Goal: Navigation & Orientation: Find specific page/section

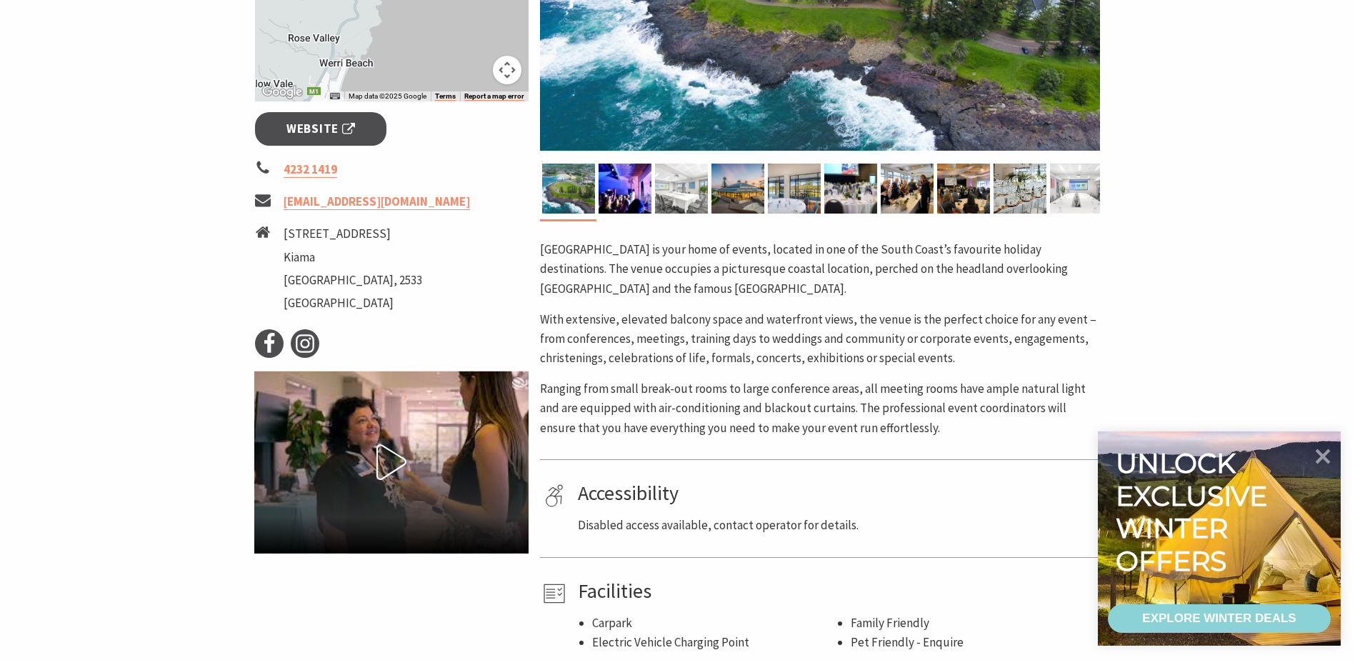
scroll to position [500, 0]
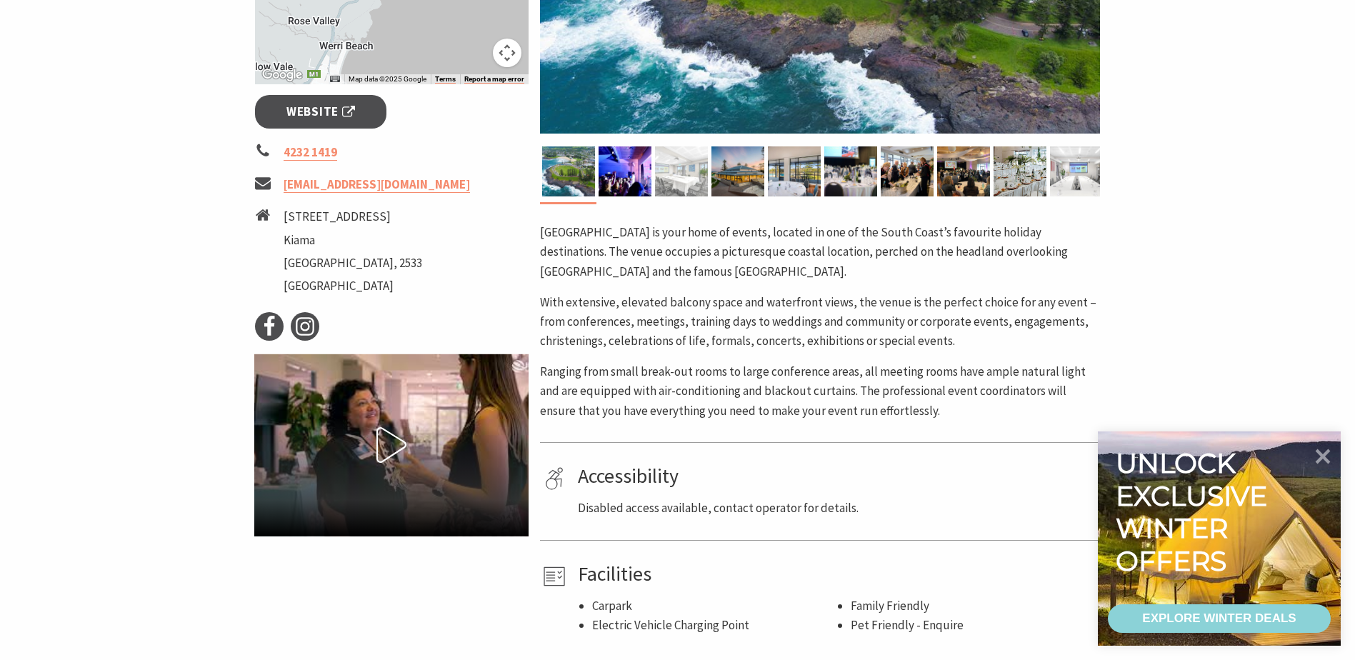
click at [684, 175] on img at bounding box center [681, 171] width 53 height 50
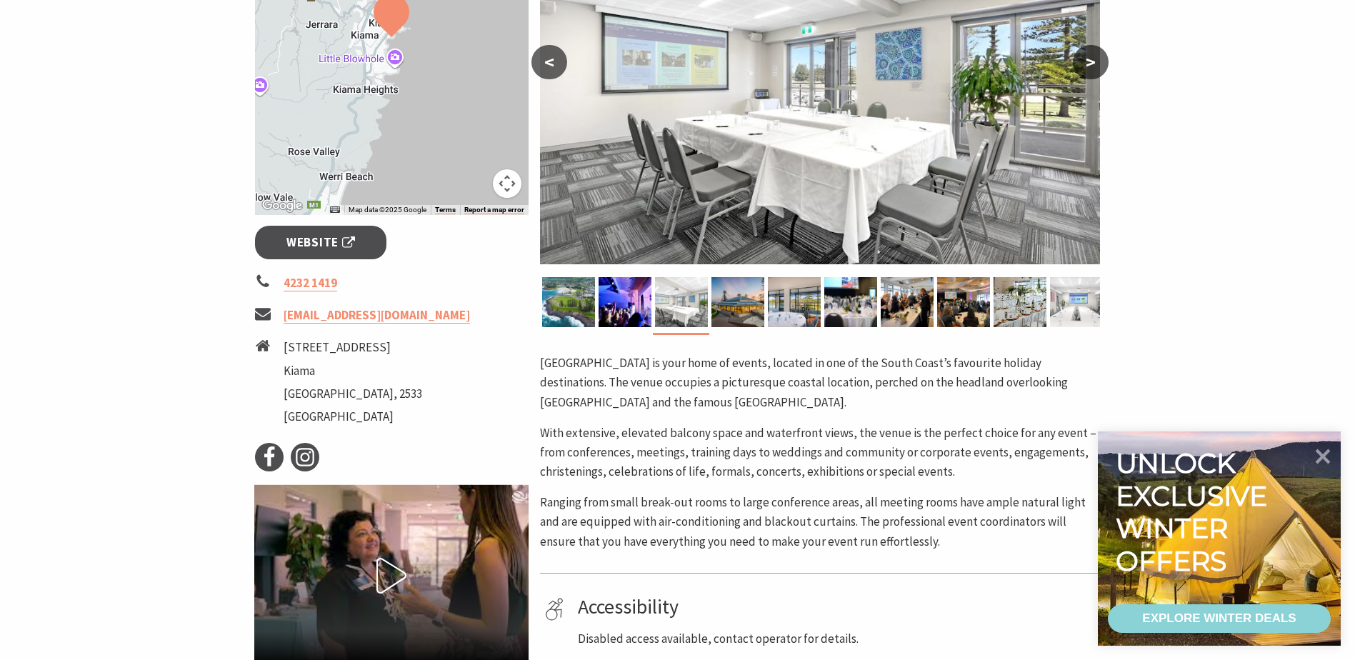
scroll to position [214, 0]
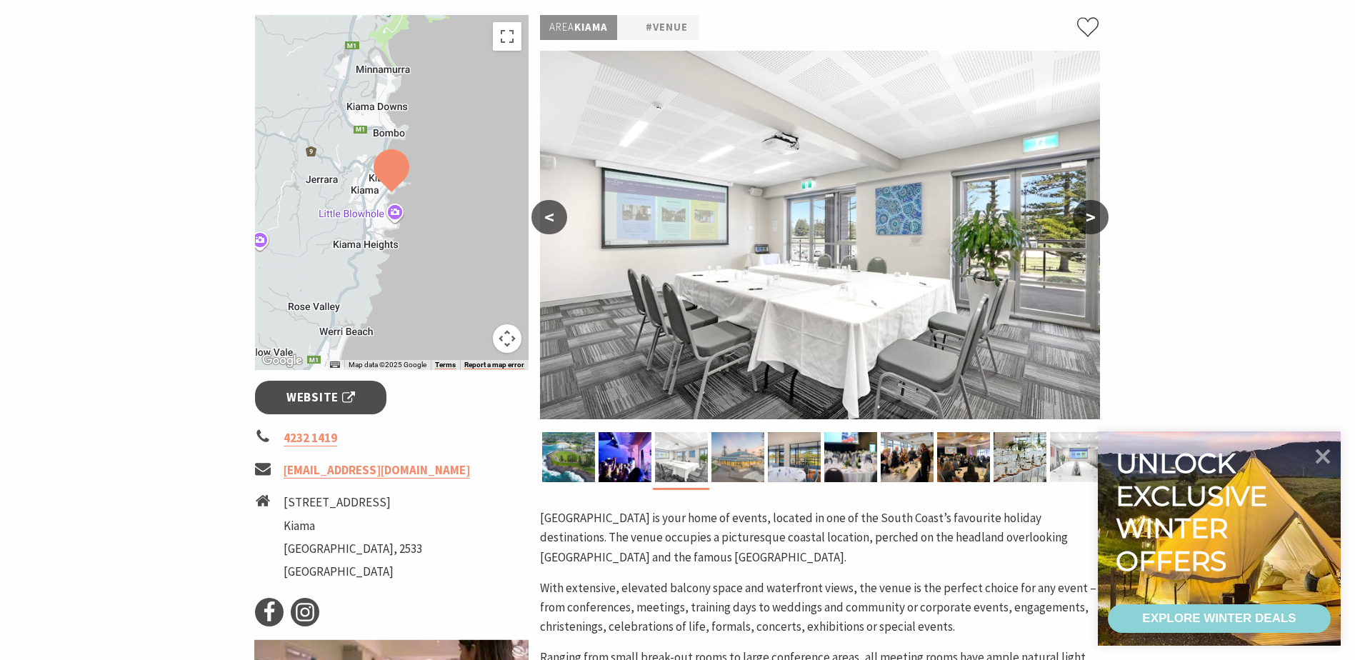
click at [740, 470] on img at bounding box center [737, 457] width 53 height 50
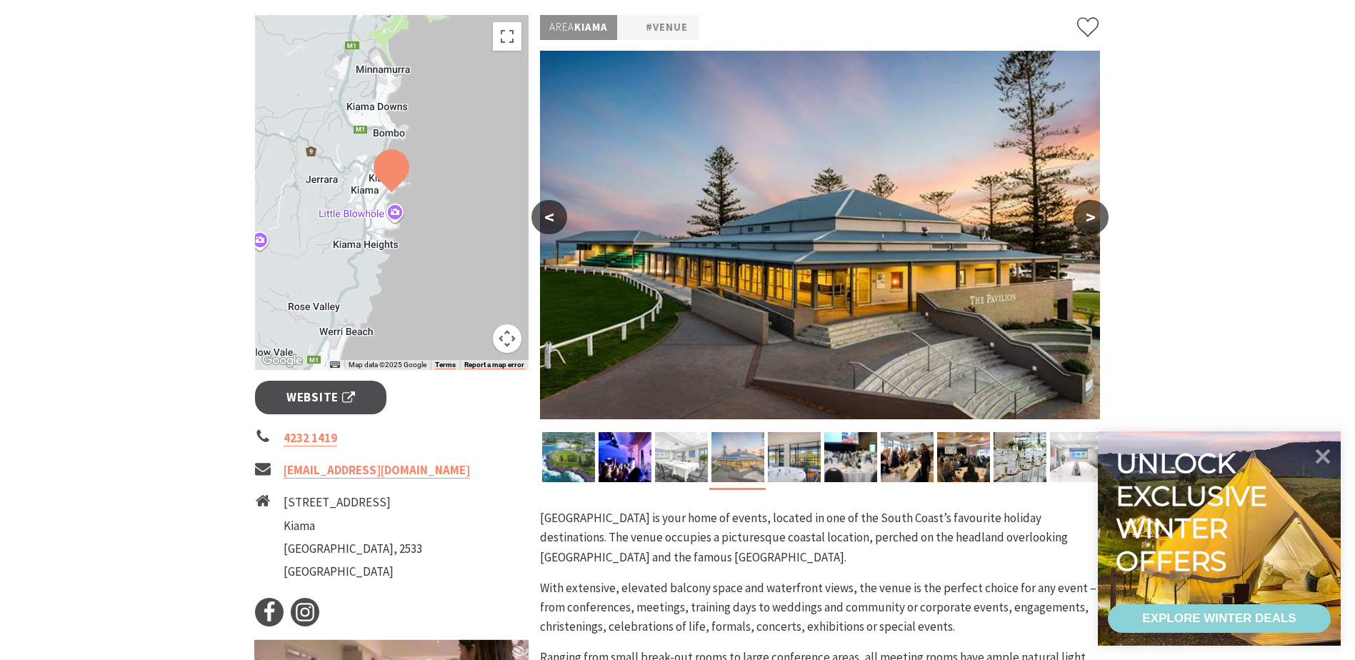
click at [758, 466] on img at bounding box center [737, 457] width 53 height 50
click at [779, 466] on img at bounding box center [794, 457] width 53 height 50
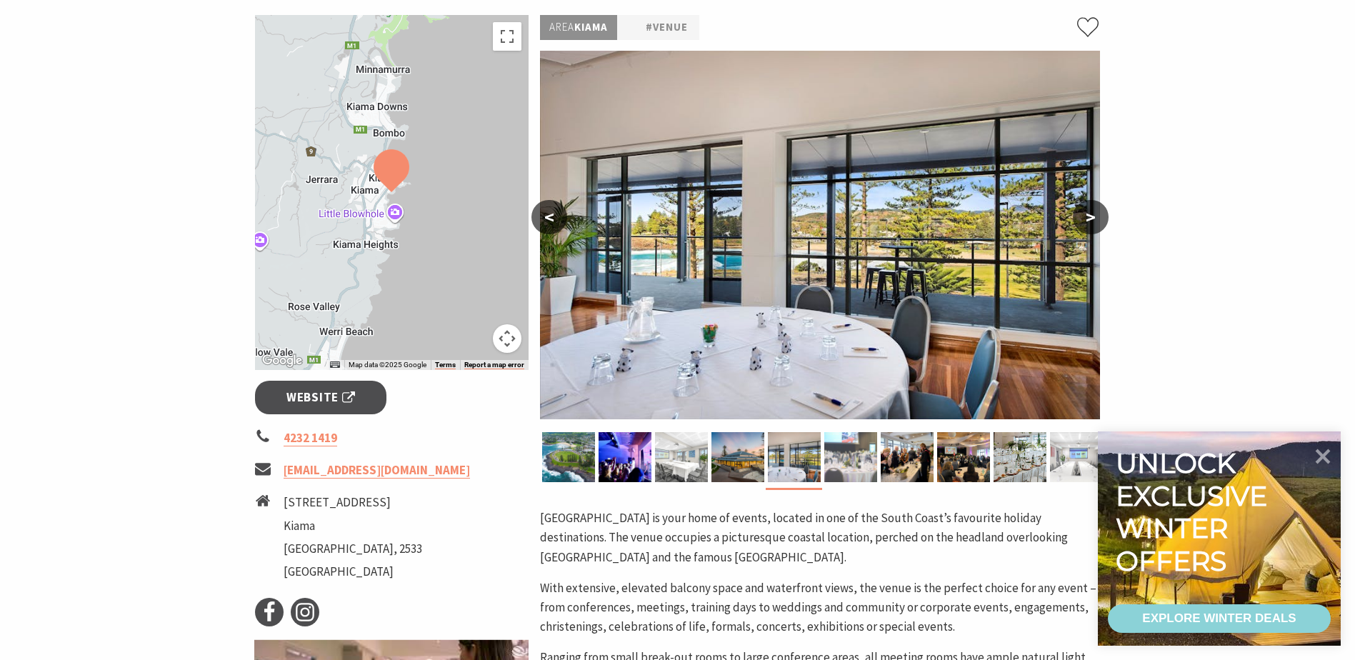
click at [831, 466] on img at bounding box center [850, 457] width 53 height 50
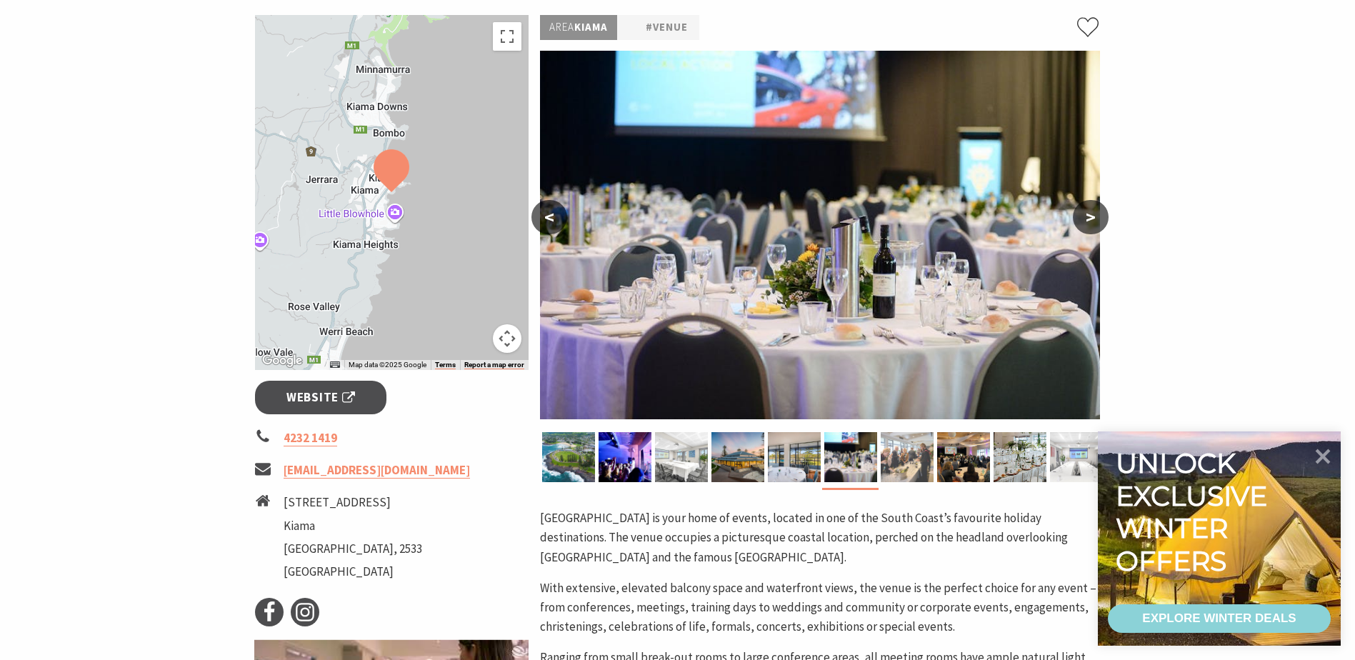
click at [887, 466] on img at bounding box center [907, 457] width 53 height 50
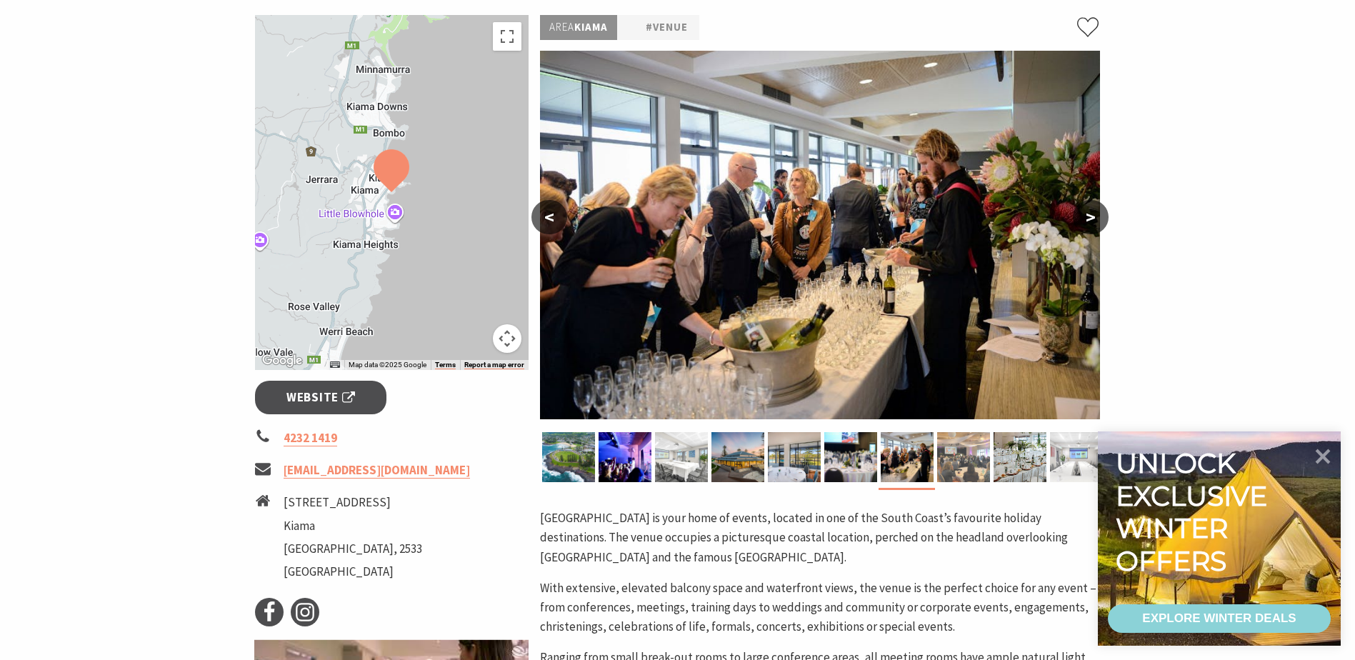
click at [958, 459] on img at bounding box center [963, 457] width 53 height 50
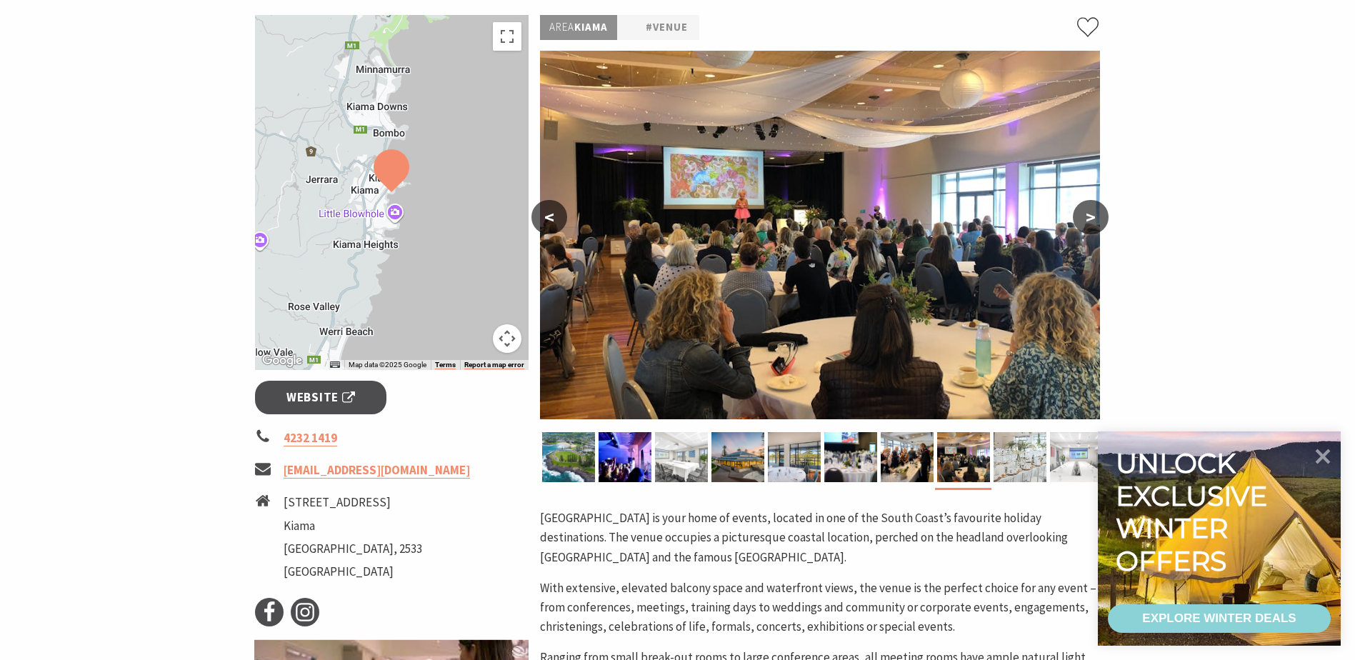
click at [1019, 459] on img at bounding box center [1019, 457] width 53 height 50
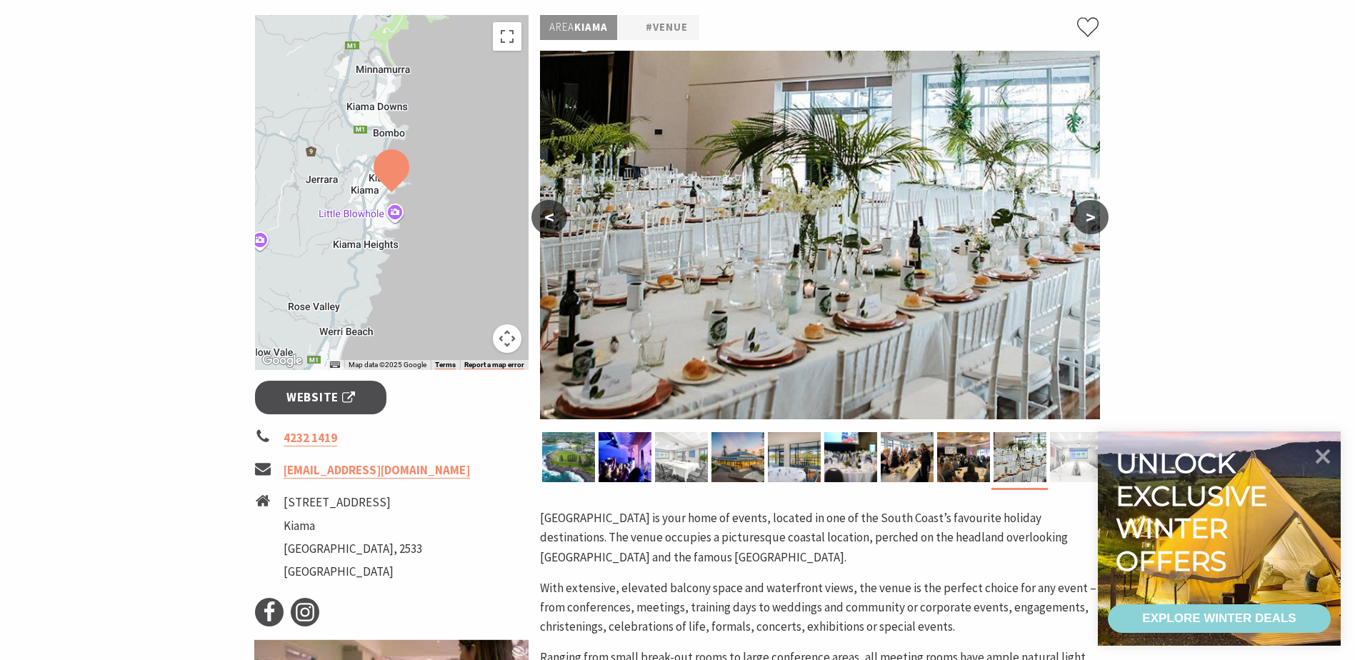
click at [1071, 459] on img at bounding box center [1076, 457] width 53 height 50
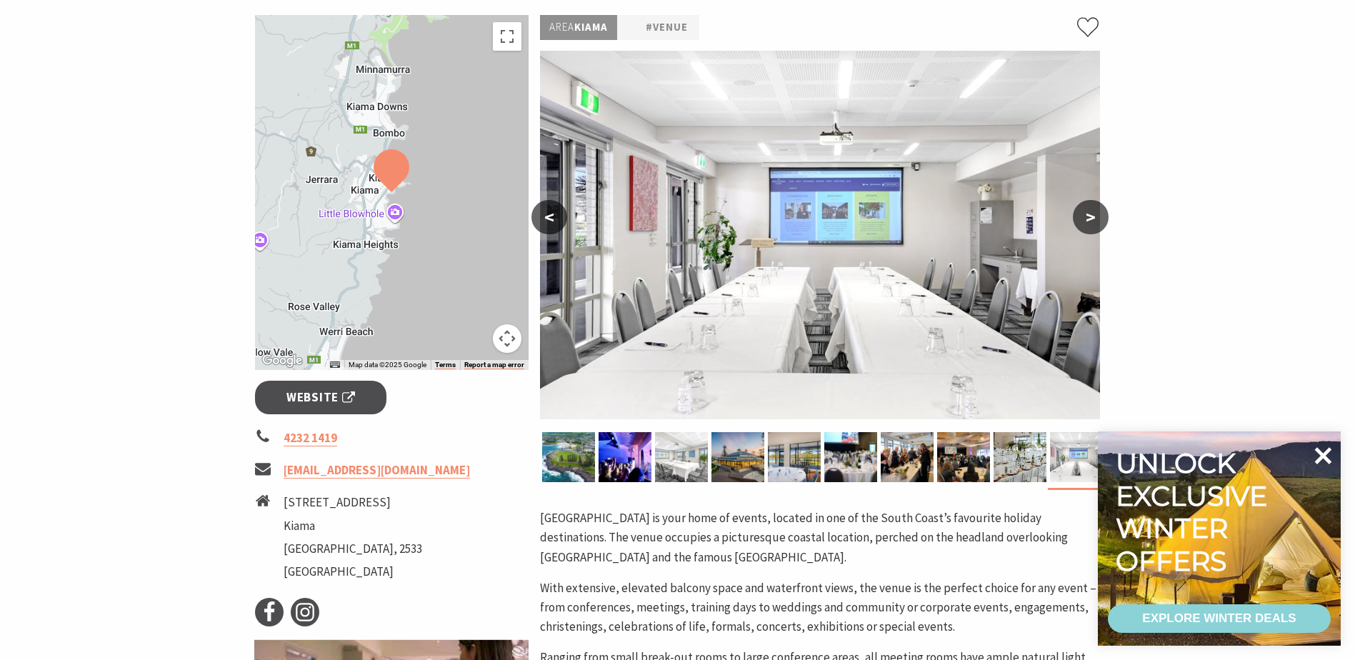
click at [1328, 456] on icon at bounding box center [1323, 456] width 34 height 34
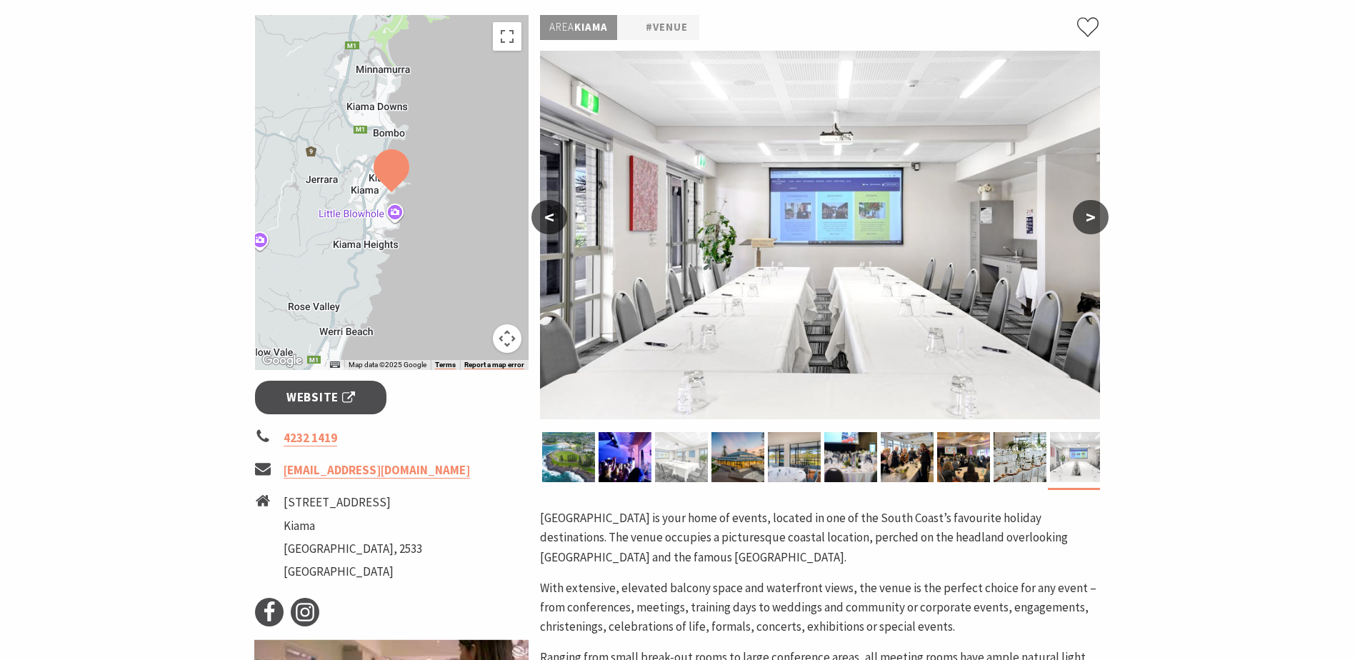
click at [674, 463] on img at bounding box center [681, 457] width 53 height 50
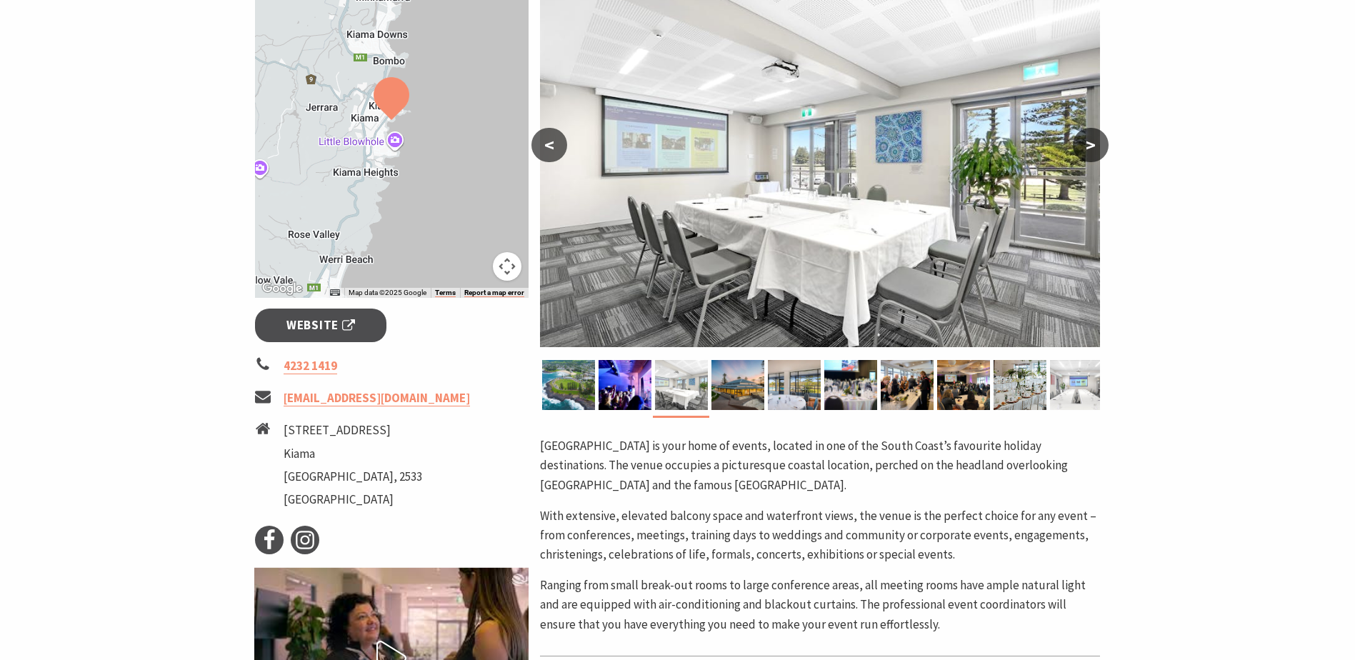
scroll to position [286, 0]
click at [1094, 141] on button ">" at bounding box center [1091, 146] width 36 height 34
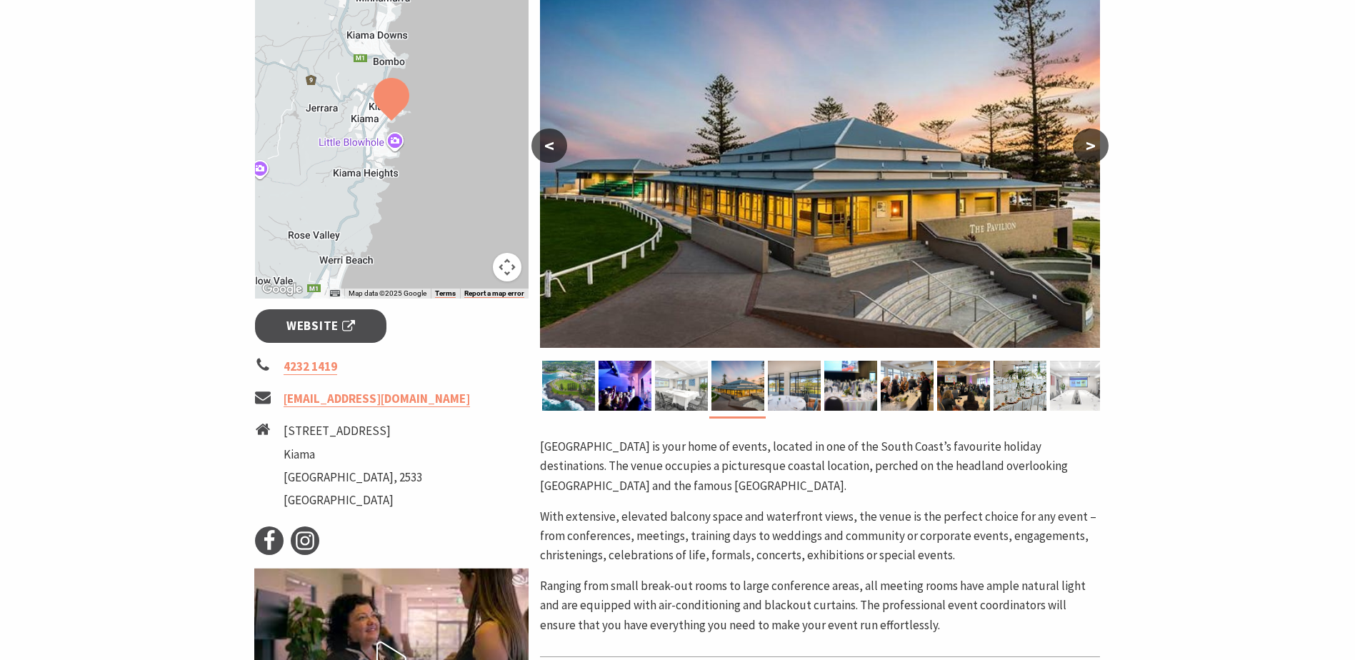
click at [1094, 139] on button ">" at bounding box center [1091, 146] width 36 height 34
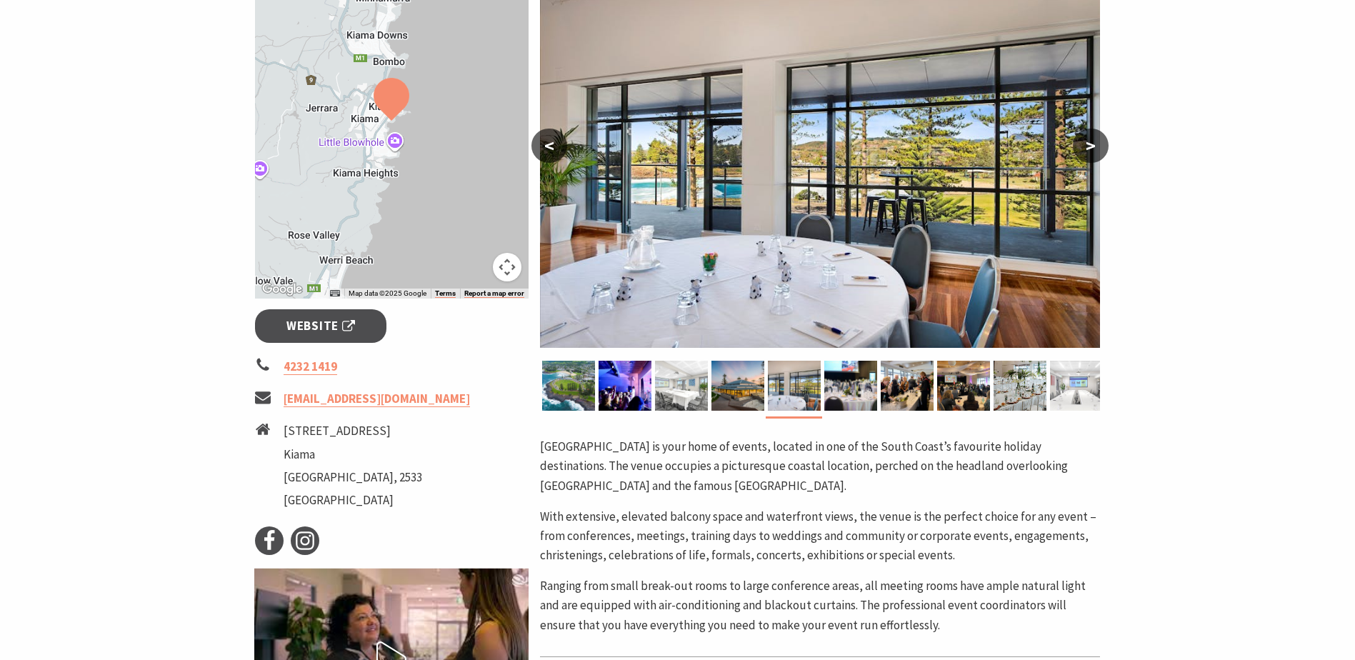
click at [1097, 136] on button ">" at bounding box center [1091, 146] width 36 height 34
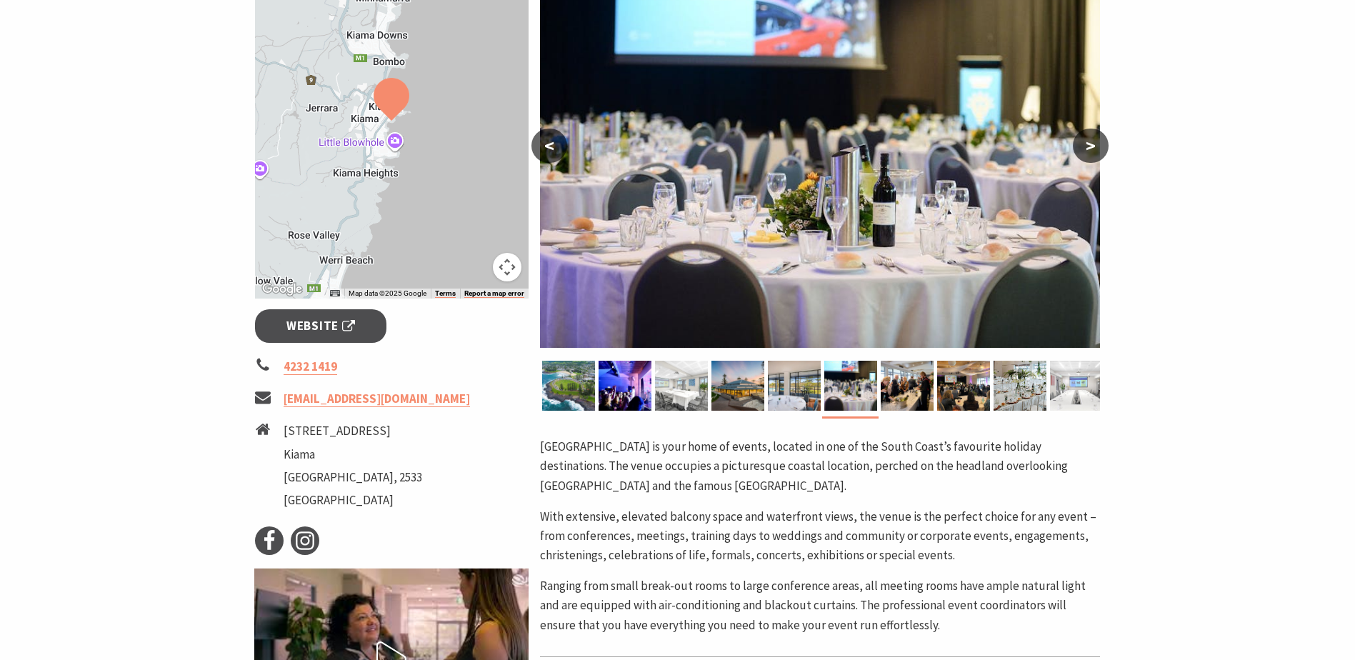
click at [1098, 134] on button ">" at bounding box center [1091, 146] width 36 height 34
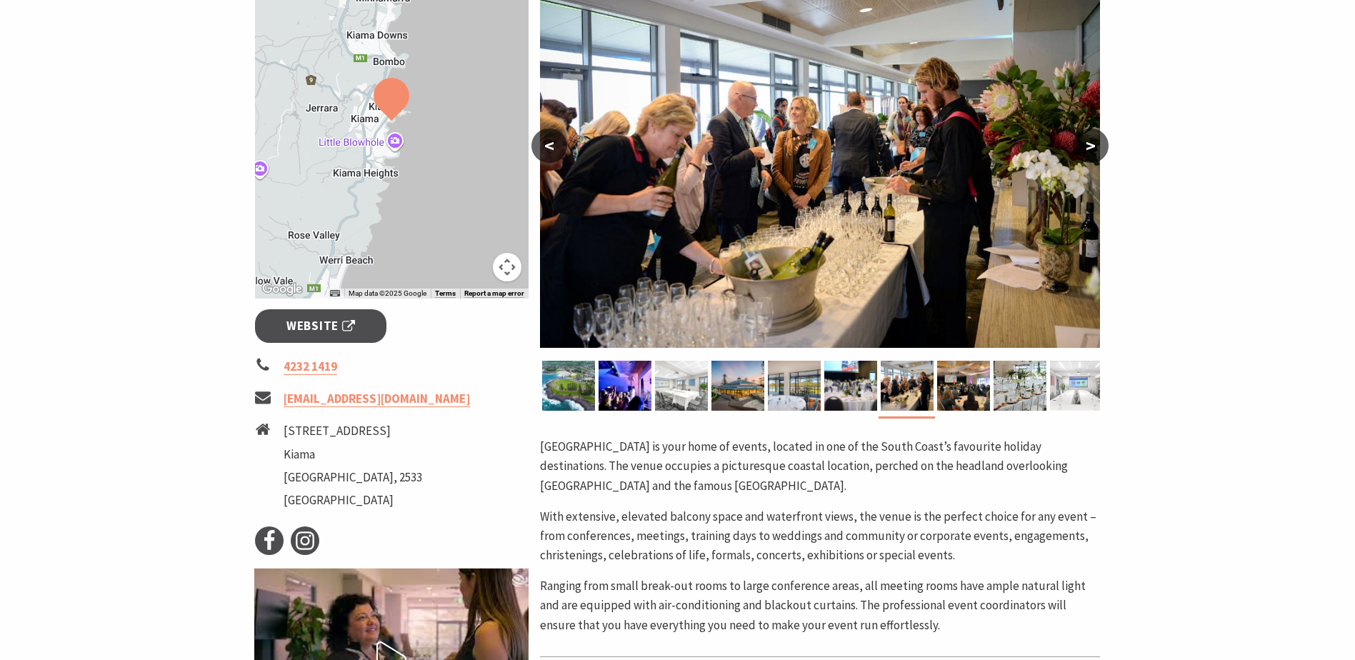
click at [1099, 131] on button ">" at bounding box center [1091, 146] width 36 height 34
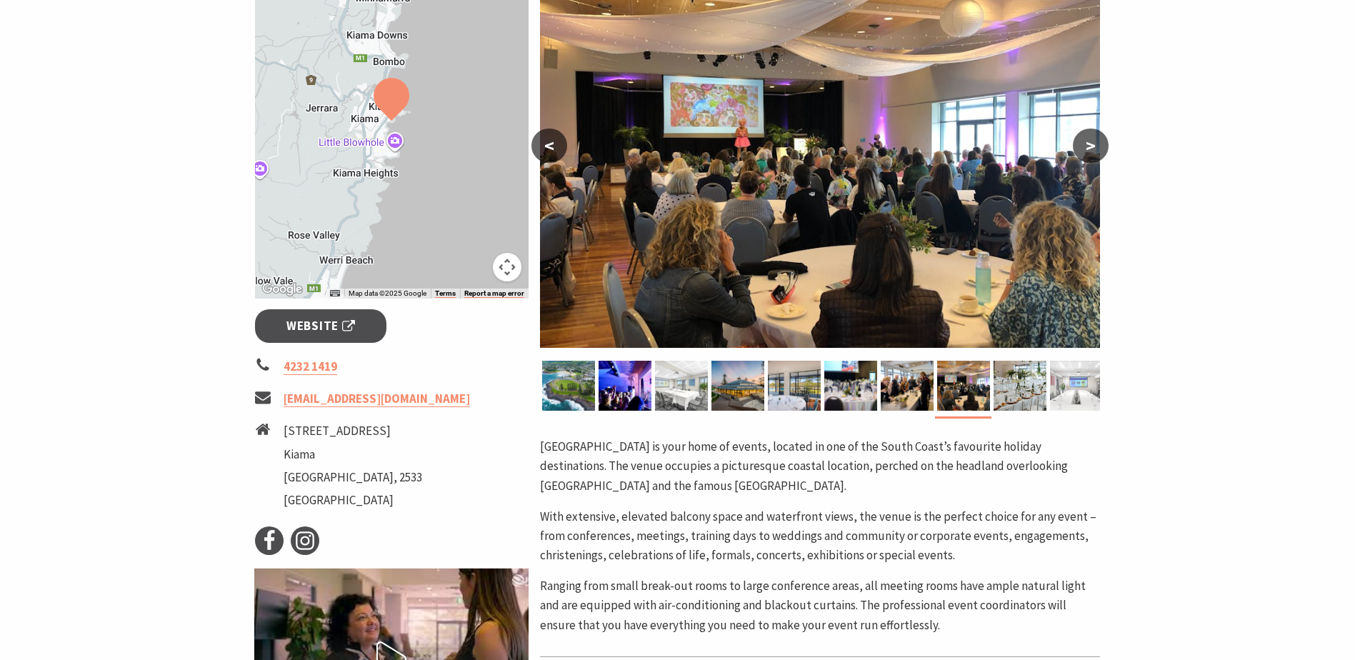
click at [1099, 130] on button ">" at bounding box center [1091, 146] width 36 height 34
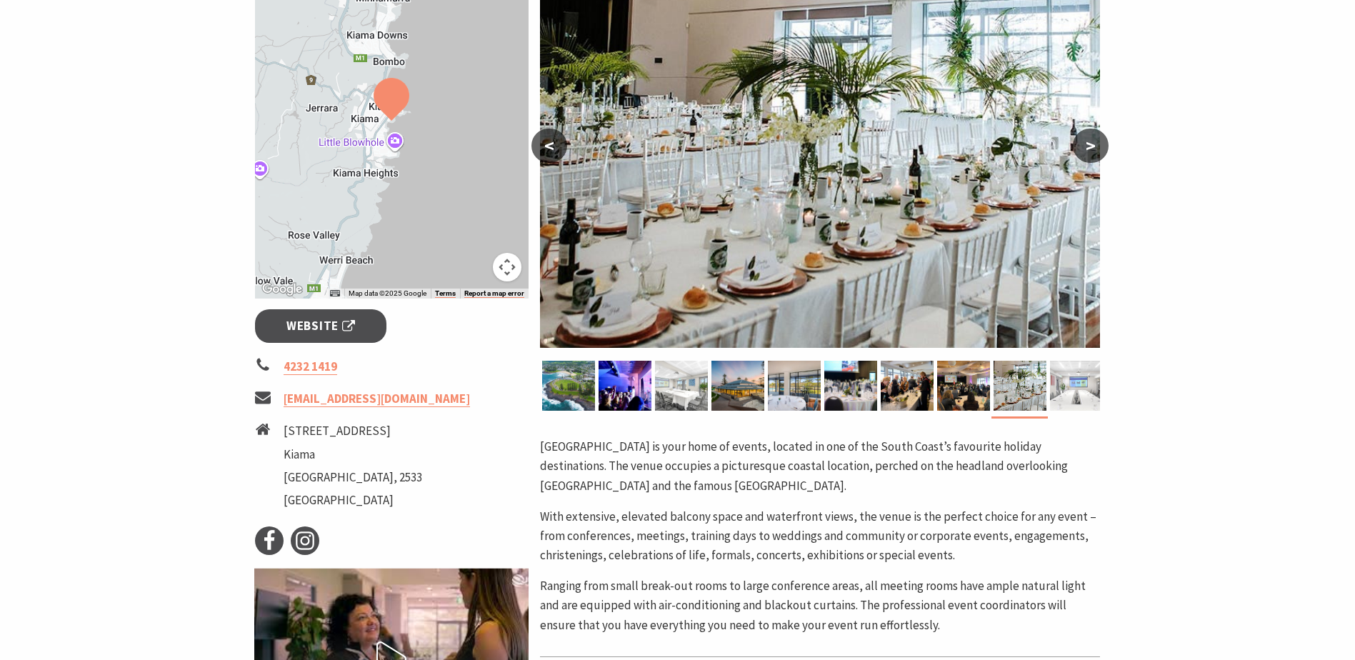
click at [1099, 134] on button ">" at bounding box center [1091, 146] width 36 height 34
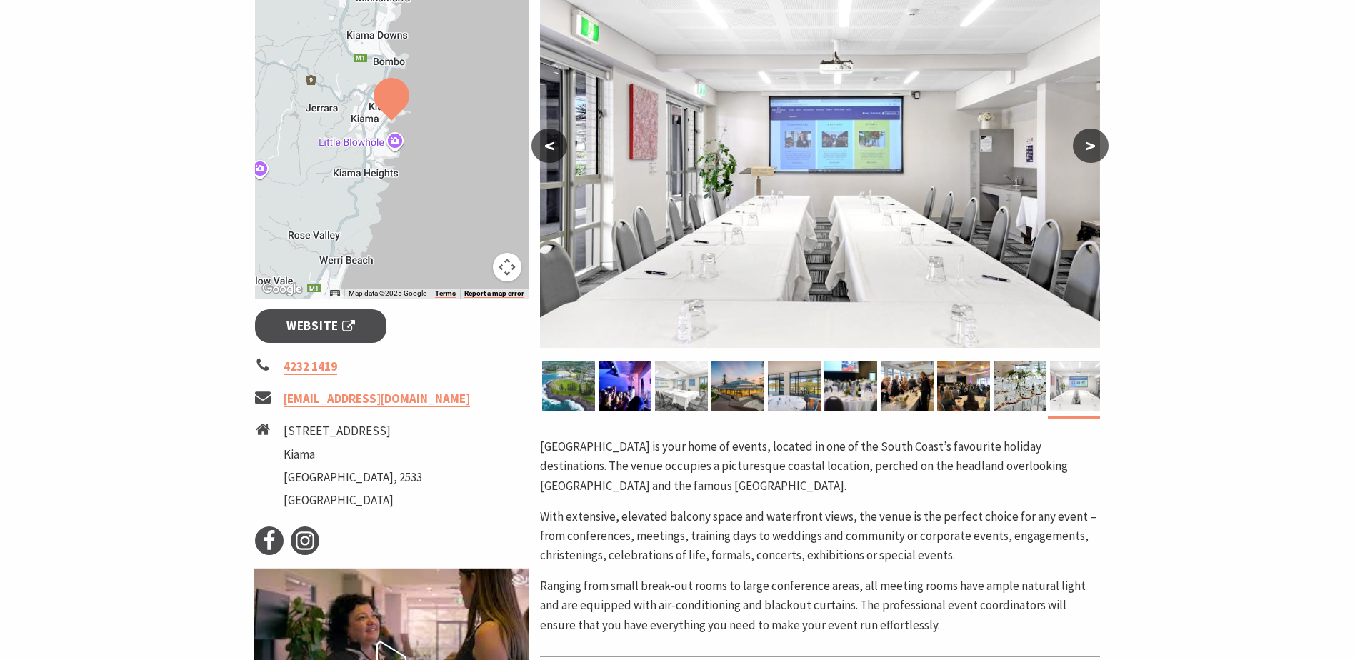
click at [1098, 134] on button ">" at bounding box center [1091, 146] width 36 height 34
click at [1098, 136] on button ">" at bounding box center [1091, 146] width 36 height 34
click at [1096, 144] on button ">" at bounding box center [1091, 146] width 36 height 34
click at [551, 150] on button "<" at bounding box center [549, 146] width 36 height 34
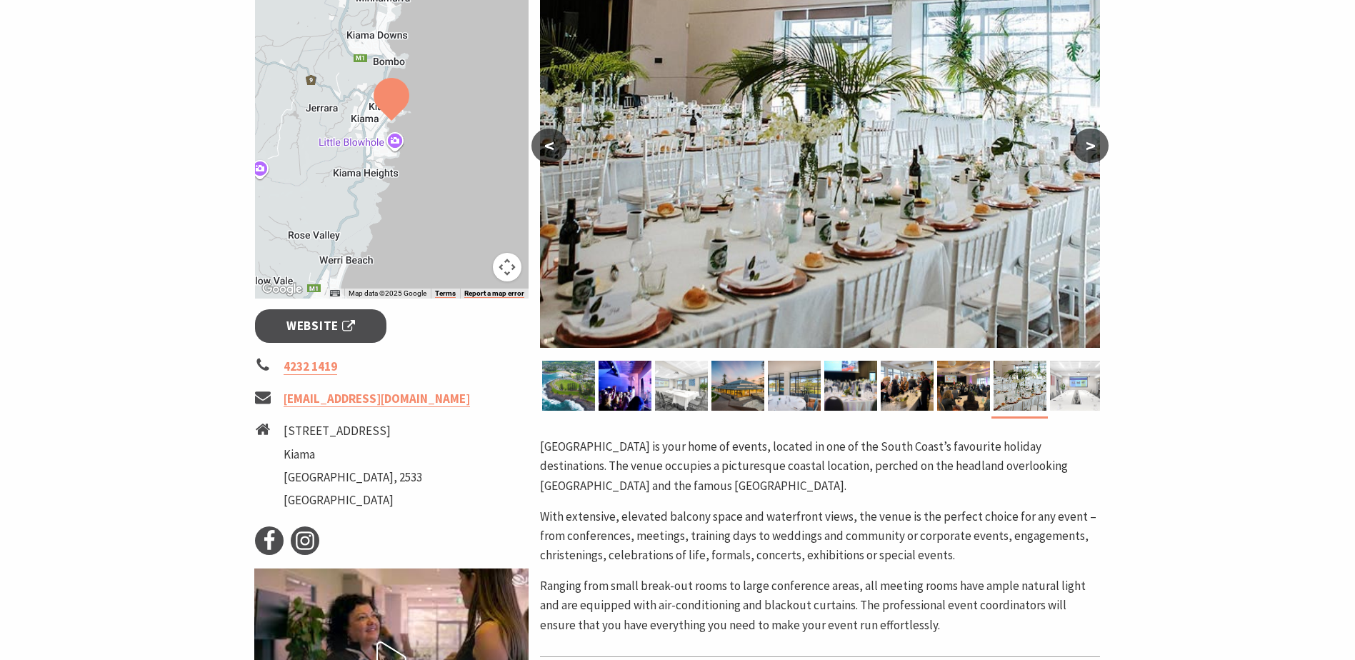
click at [550, 152] on button "<" at bounding box center [549, 146] width 36 height 34
click at [550, 153] on button "<" at bounding box center [549, 146] width 36 height 34
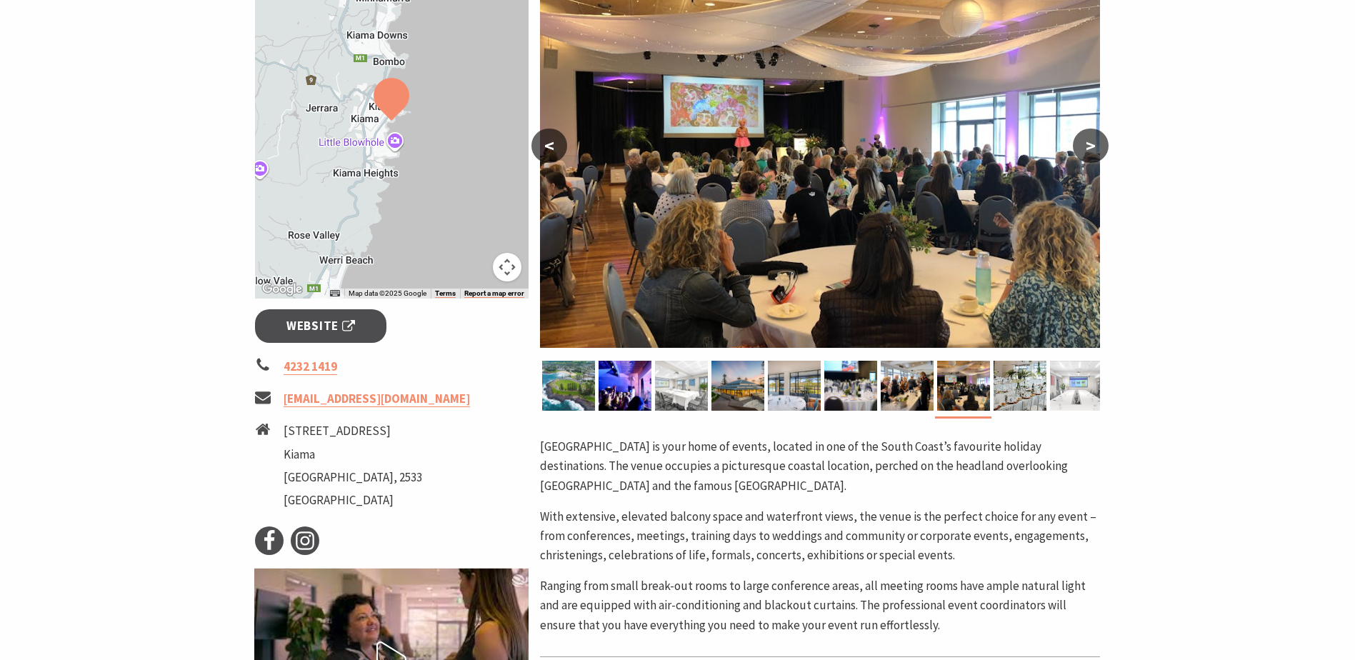
click at [549, 151] on button "<" at bounding box center [549, 146] width 36 height 34
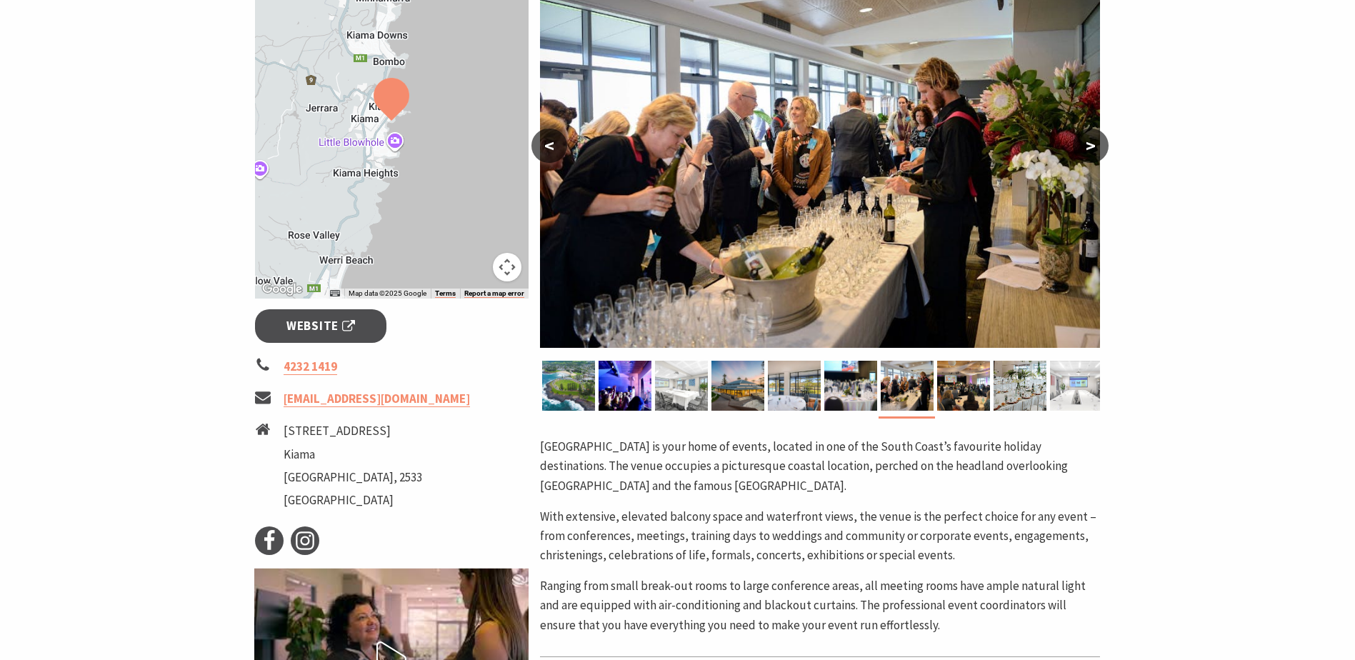
click at [549, 151] on button "<" at bounding box center [549, 146] width 36 height 34
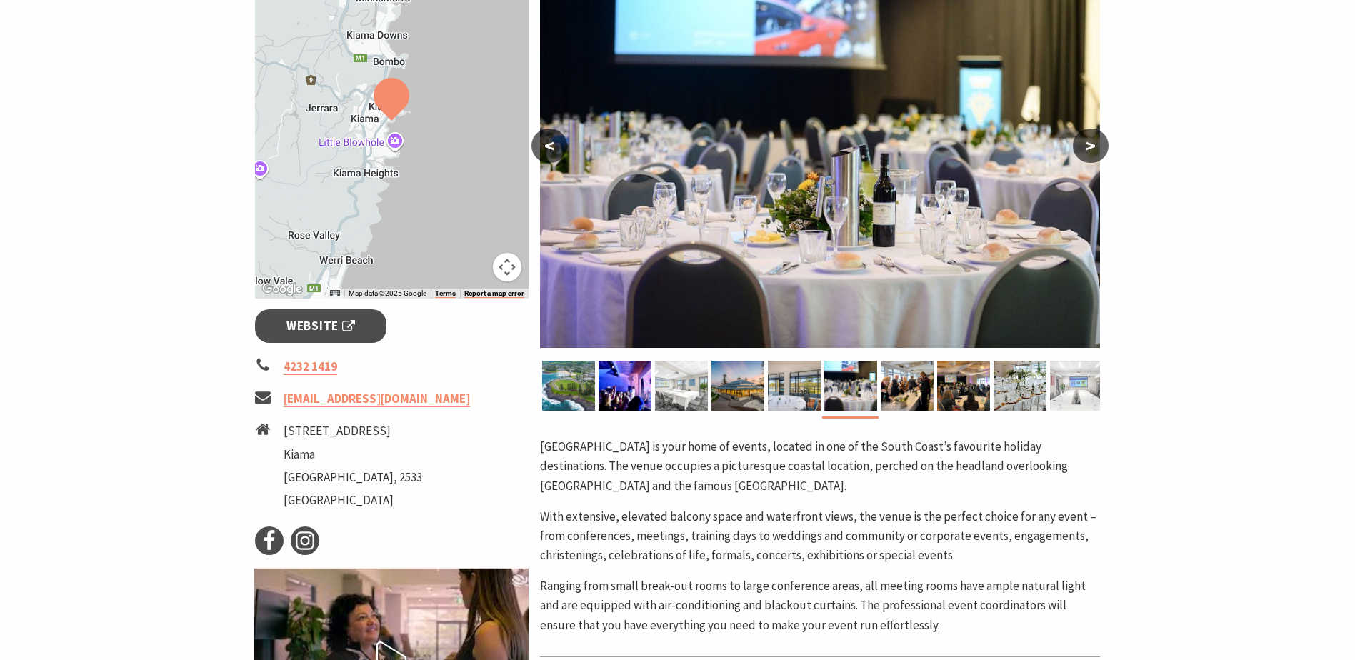
click at [1084, 144] on button ">" at bounding box center [1091, 146] width 36 height 34
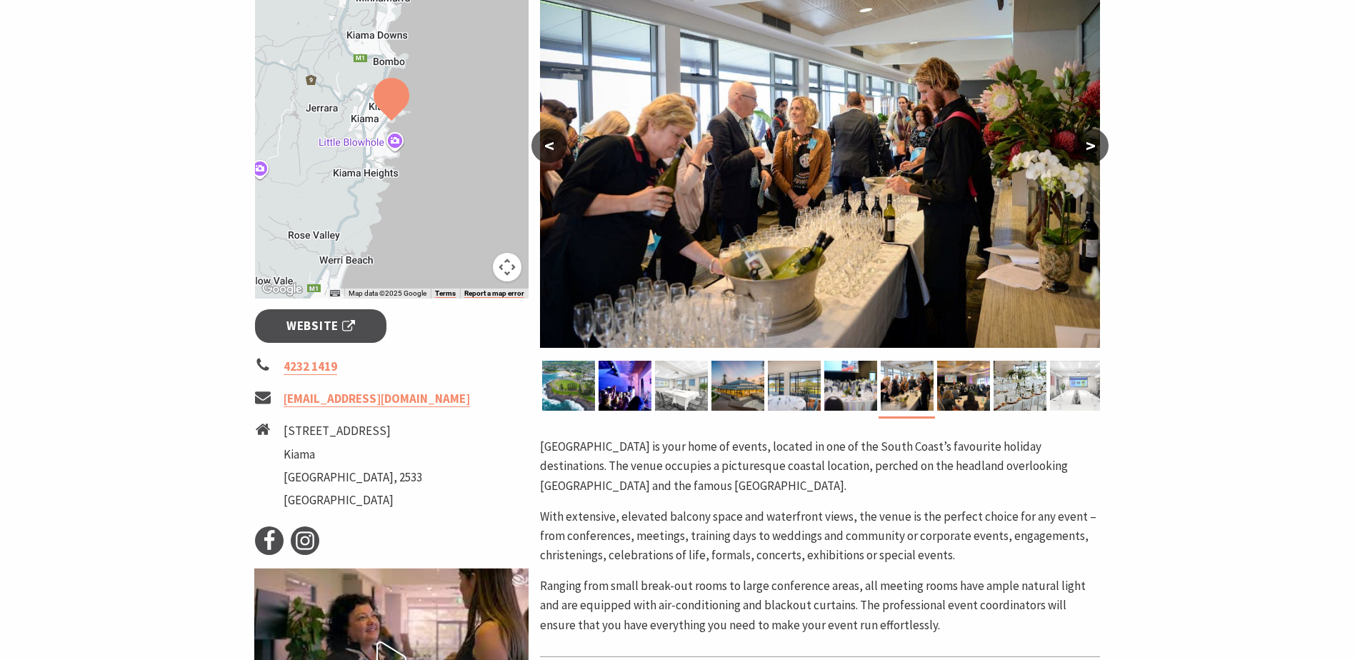
click at [1084, 144] on button ">" at bounding box center [1091, 146] width 36 height 34
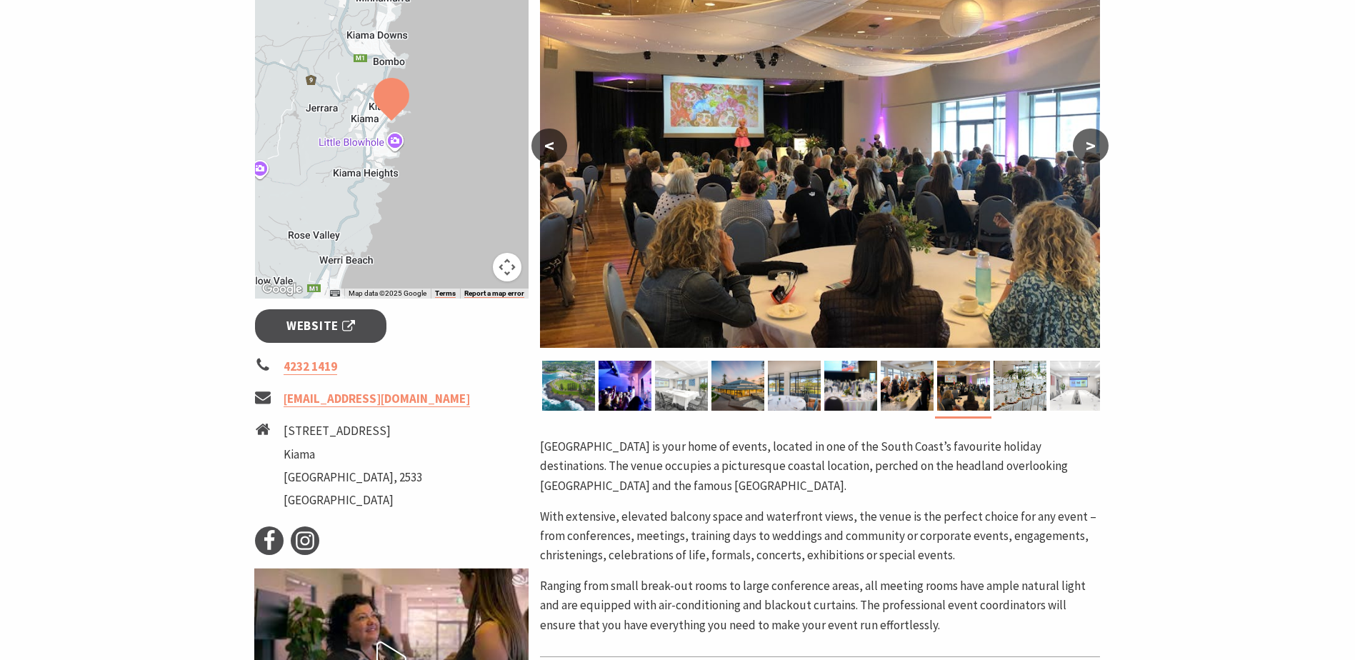
click at [1084, 144] on button ">" at bounding box center [1091, 146] width 36 height 34
click at [1085, 144] on button ">" at bounding box center [1091, 146] width 36 height 34
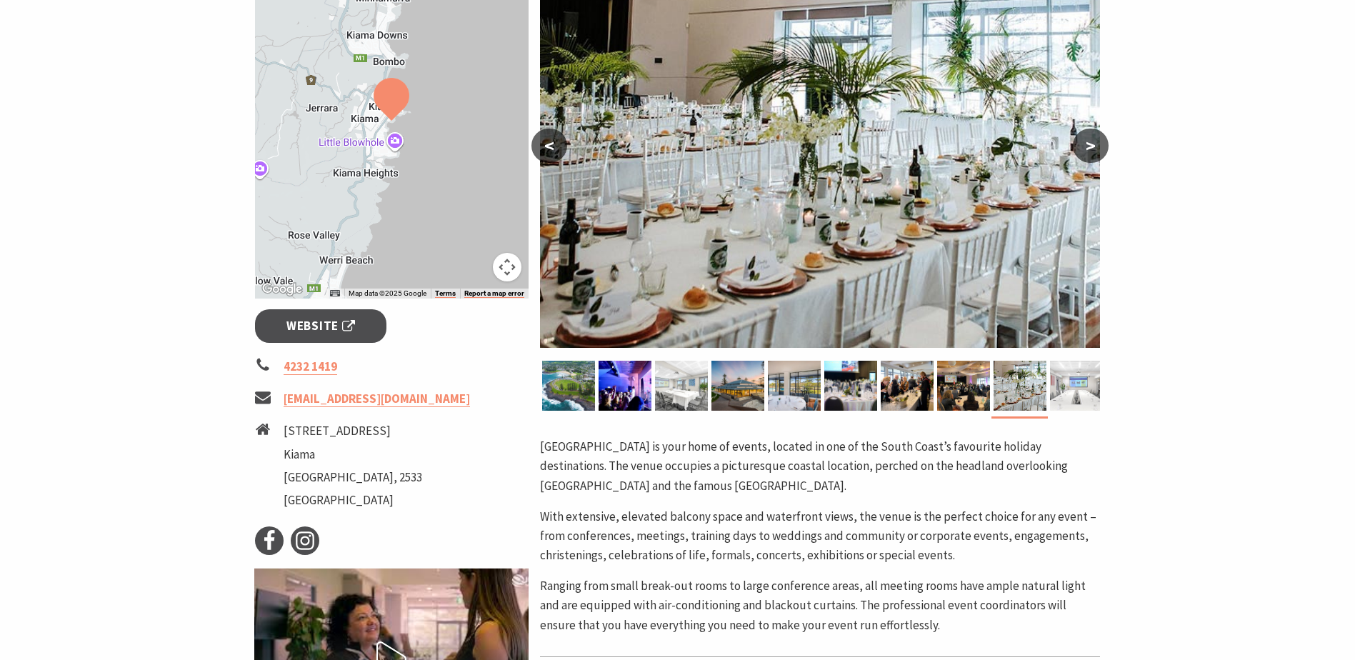
click at [1085, 144] on button ">" at bounding box center [1091, 146] width 36 height 34
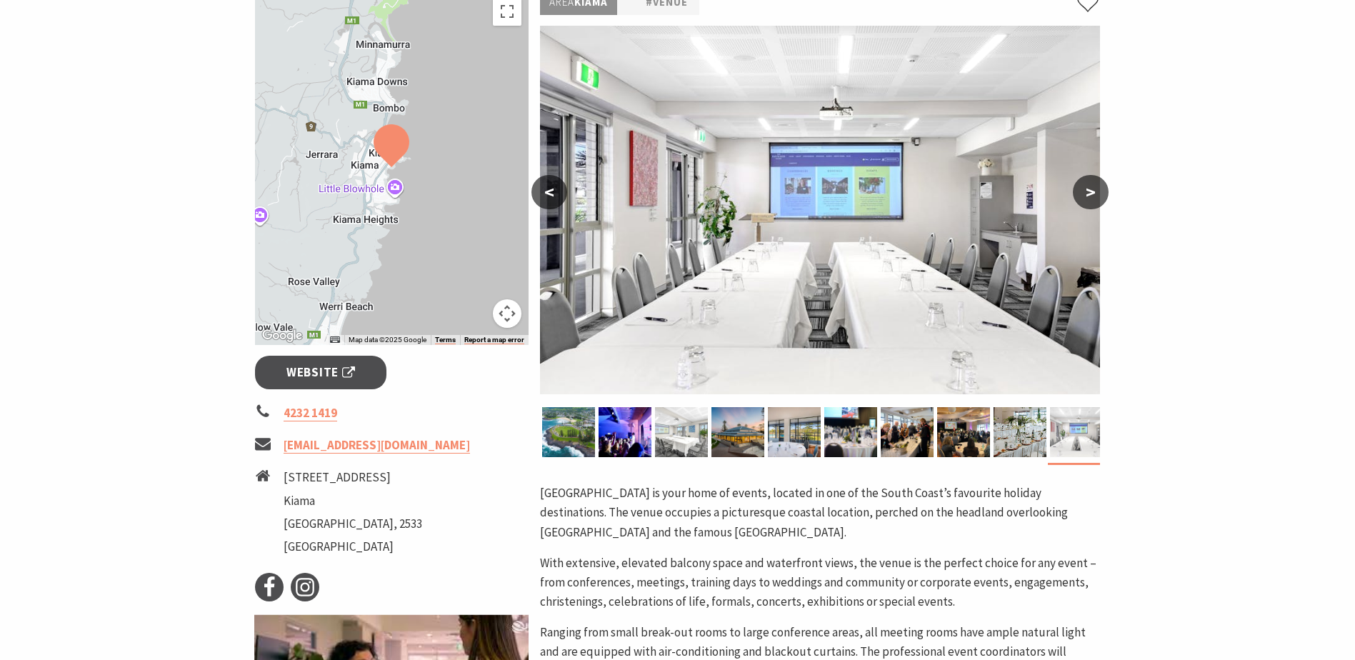
scroll to position [214, 0]
